Goal: Information Seeking & Learning: Learn about a topic

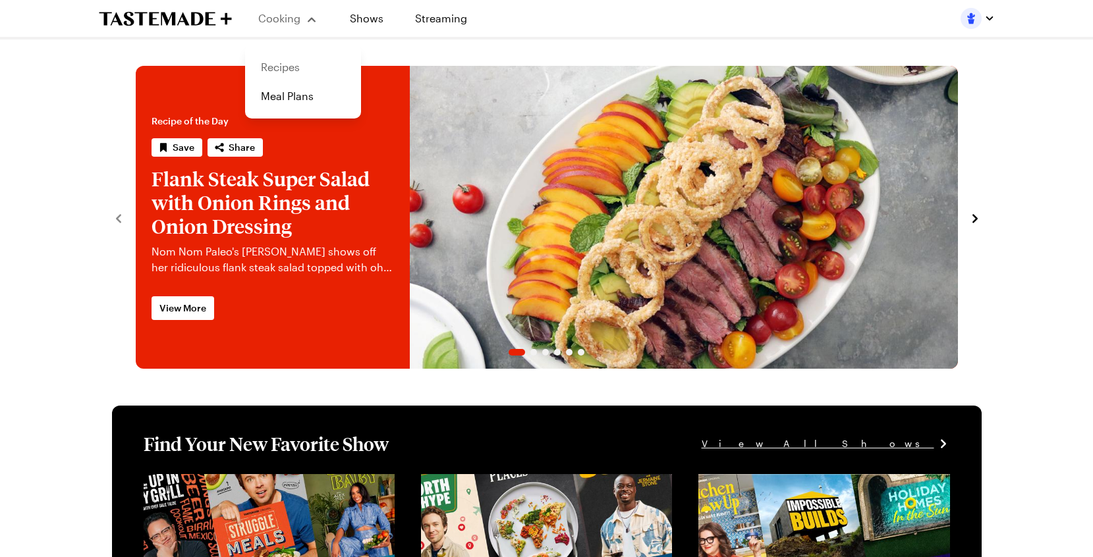
click at [279, 67] on link "Recipes" at bounding box center [303, 67] width 100 height 29
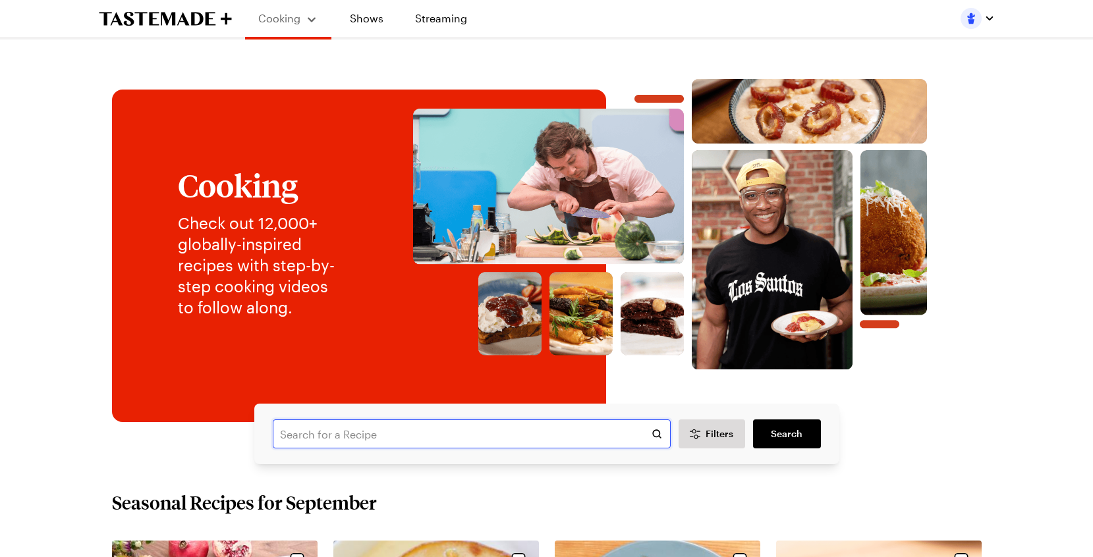
click at [331, 440] on input "text" at bounding box center [472, 434] width 398 height 29
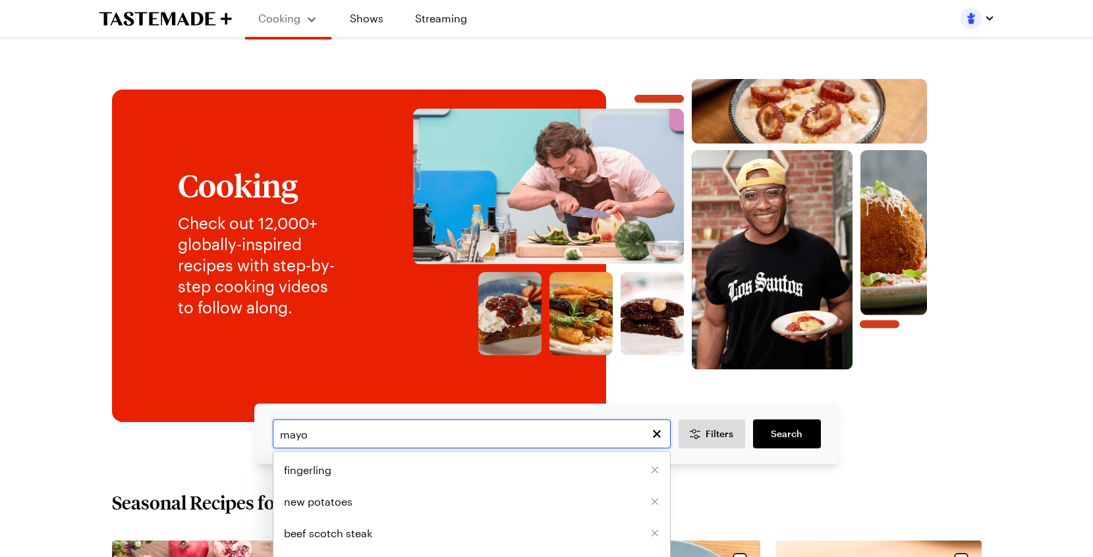
type input "mayo"
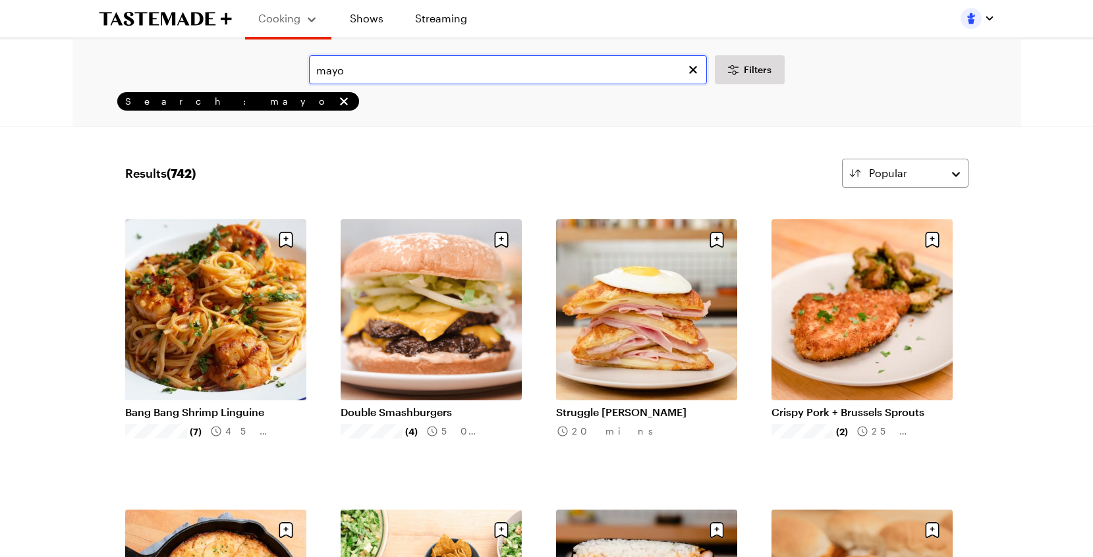
click at [456, 67] on input "mayo" at bounding box center [508, 69] width 398 height 29
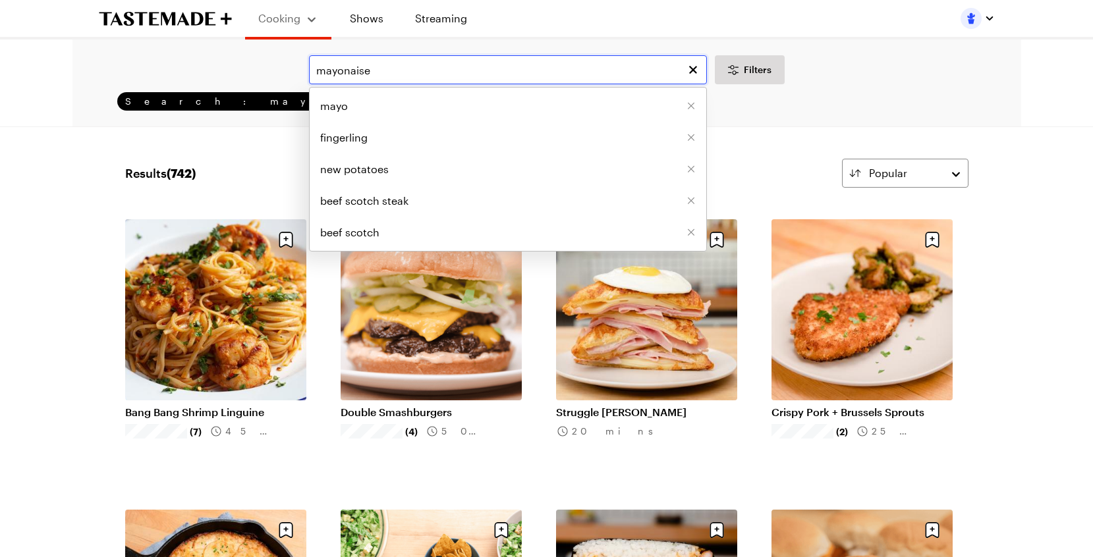
type input "mayonaise"
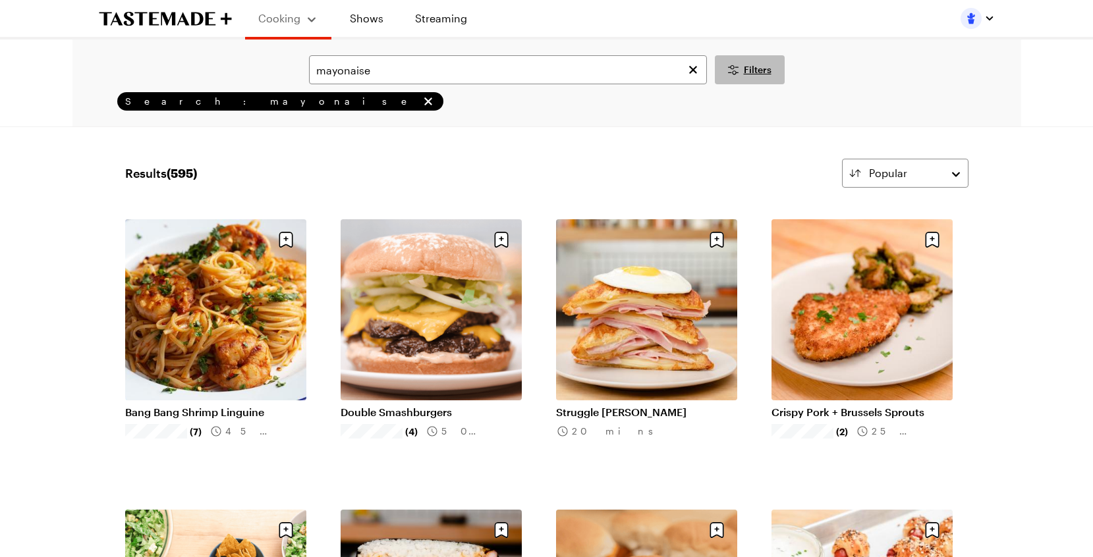
click at [737, 68] on icon "Desktop filters" at bounding box center [733, 70] width 16 height 16
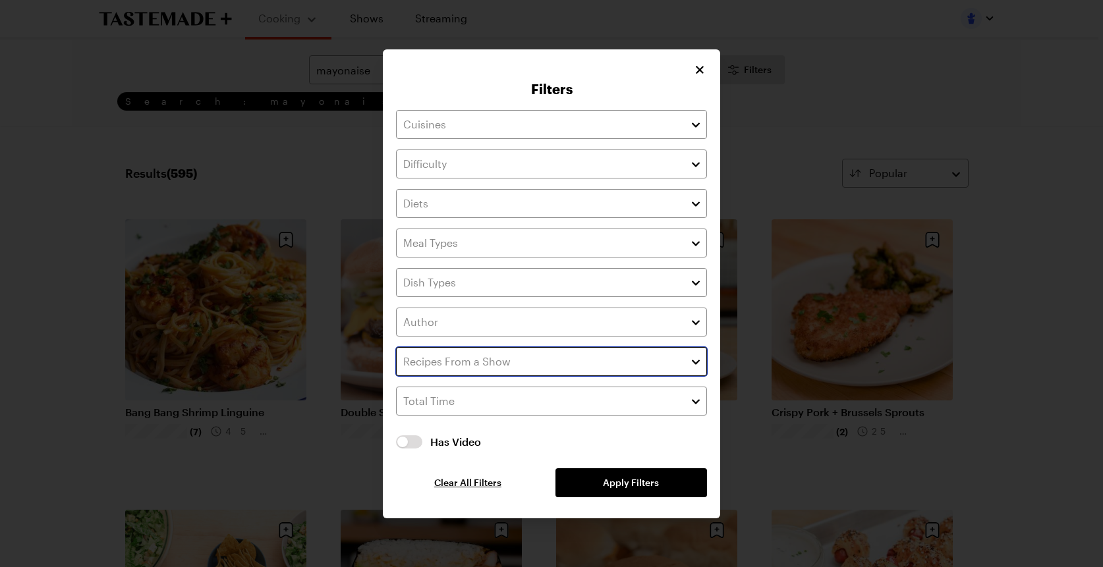
click at [491, 359] on input "text" at bounding box center [551, 361] width 311 height 29
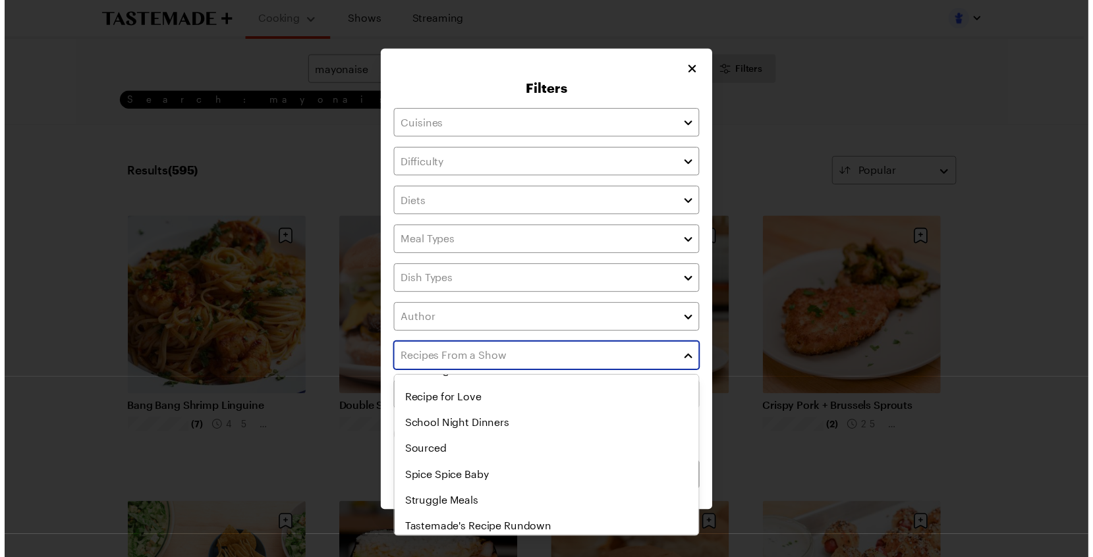
scroll to position [694, 0]
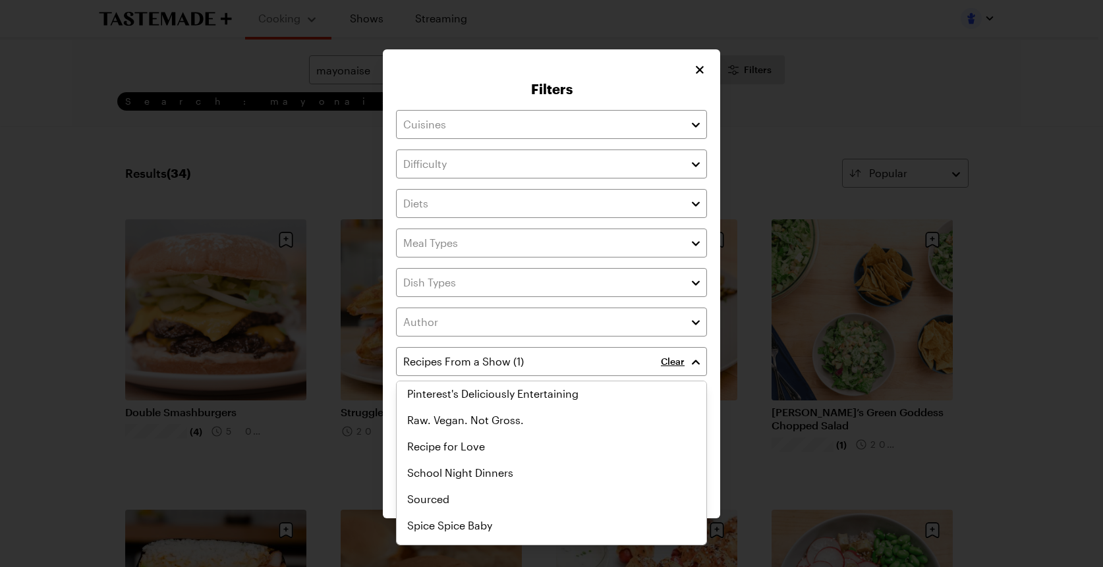
click at [699, 65] on div "Filters Clear Has Video Has Video Clear All Filters Apply Filters" at bounding box center [551, 283] width 337 height 469
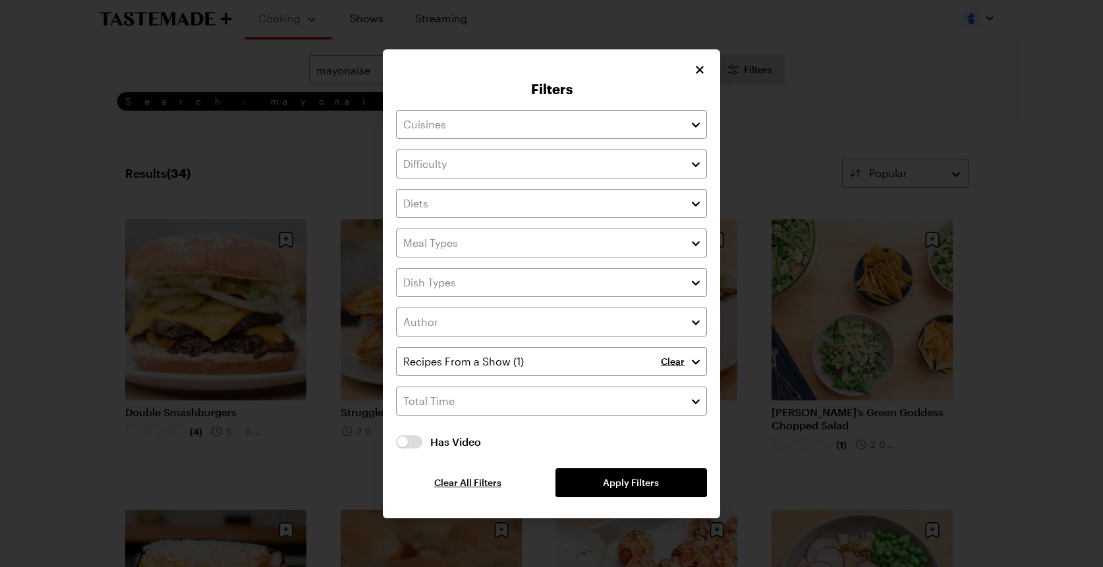
click at [700, 67] on icon "Close" at bounding box center [699, 69] width 13 height 13
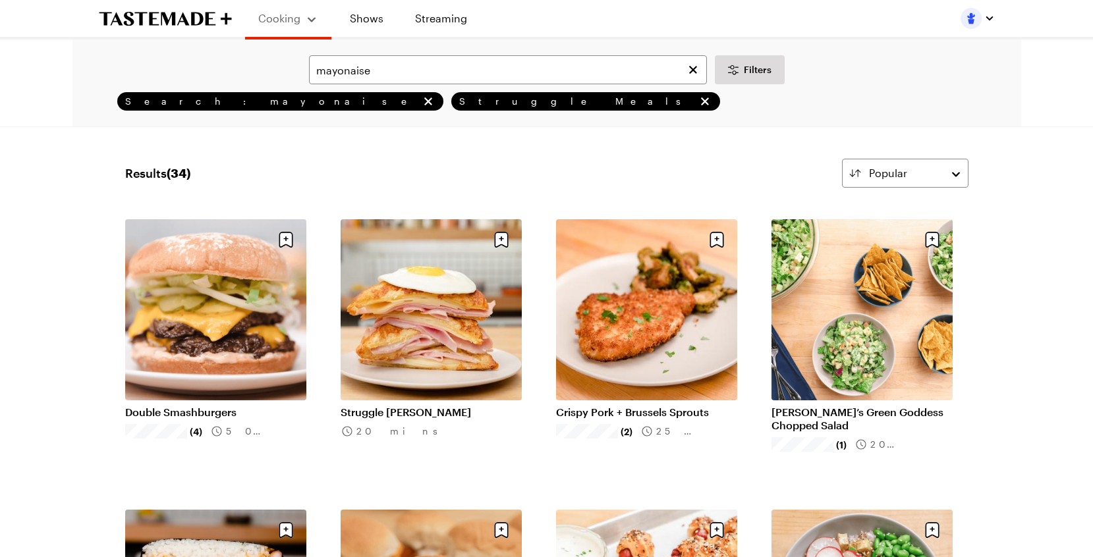
click at [244, 406] on link "Double Smashburgers" at bounding box center [215, 412] width 181 height 13
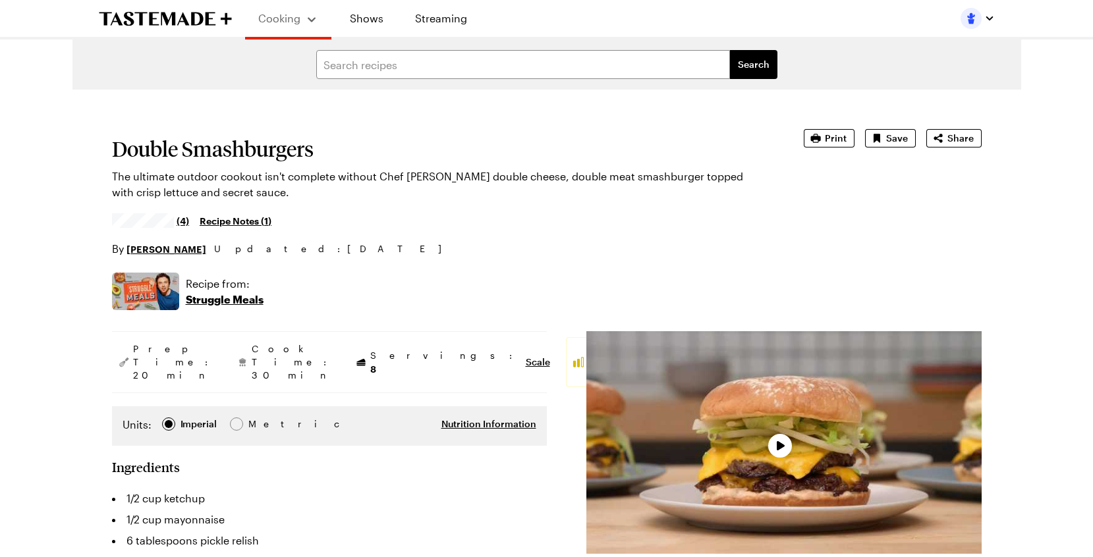
type textarea "x"
